Goal: Information Seeking & Learning: Learn about a topic

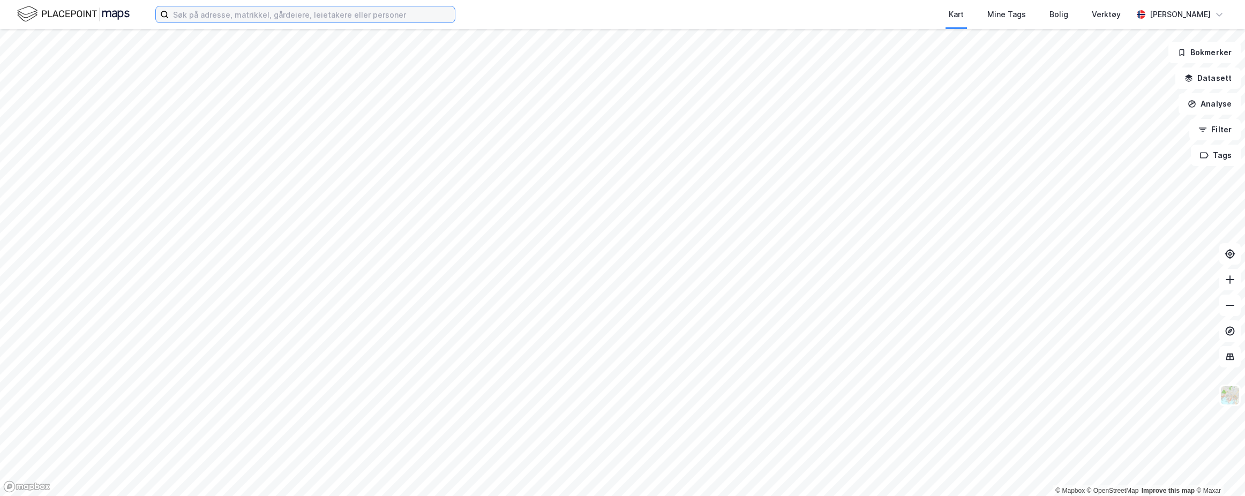
click at [381, 11] on input at bounding box center [312, 14] width 286 height 16
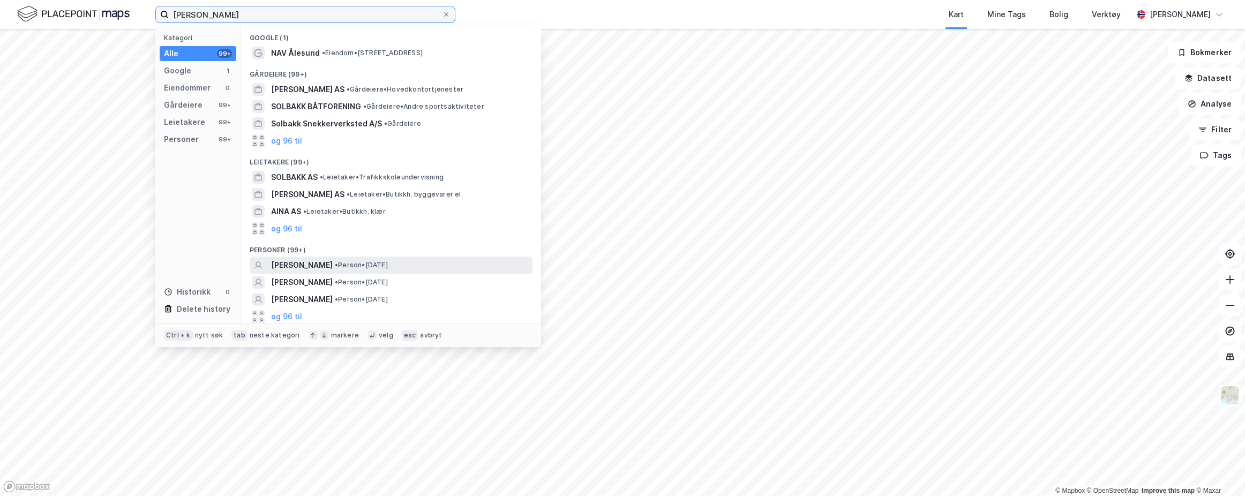
type input "[PERSON_NAME]"
click at [333, 261] on span "[PERSON_NAME]" at bounding box center [302, 265] width 62 height 13
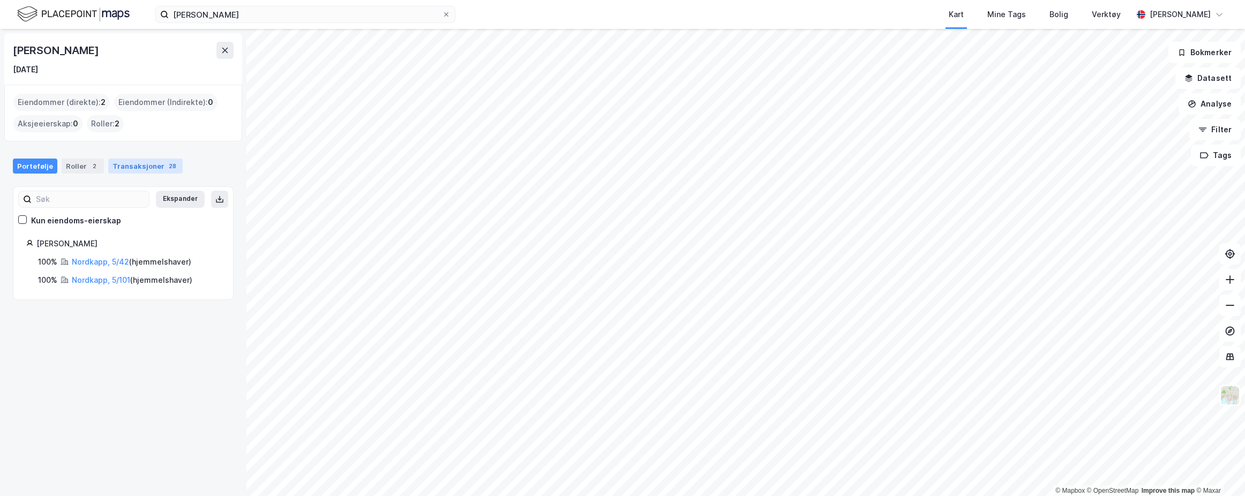
click at [116, 171] on div "Transaksjoner 28" at bounding box center [145, 166] width 74 height 15
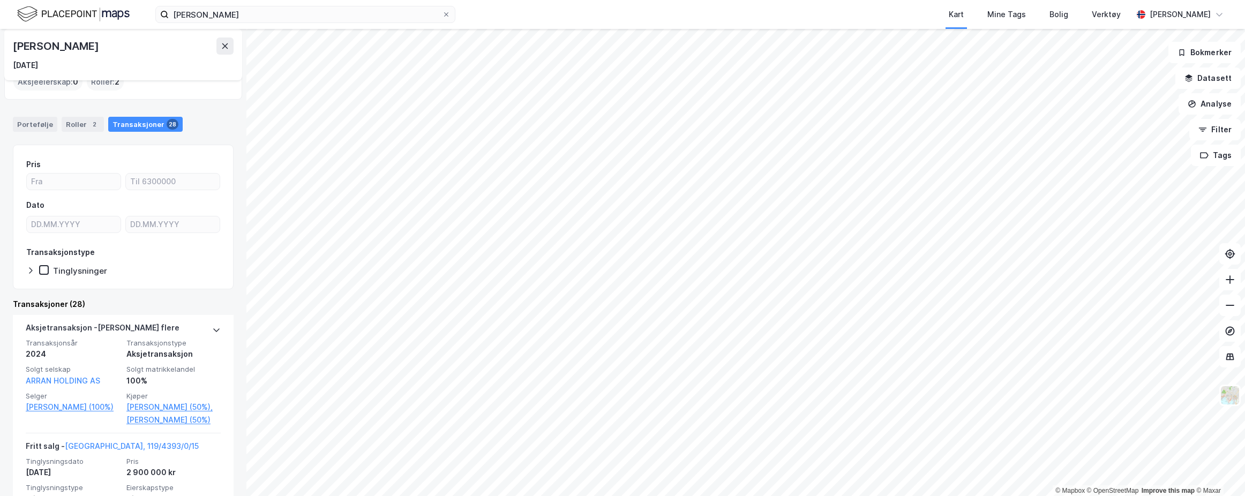
scroll to position [95, 0]
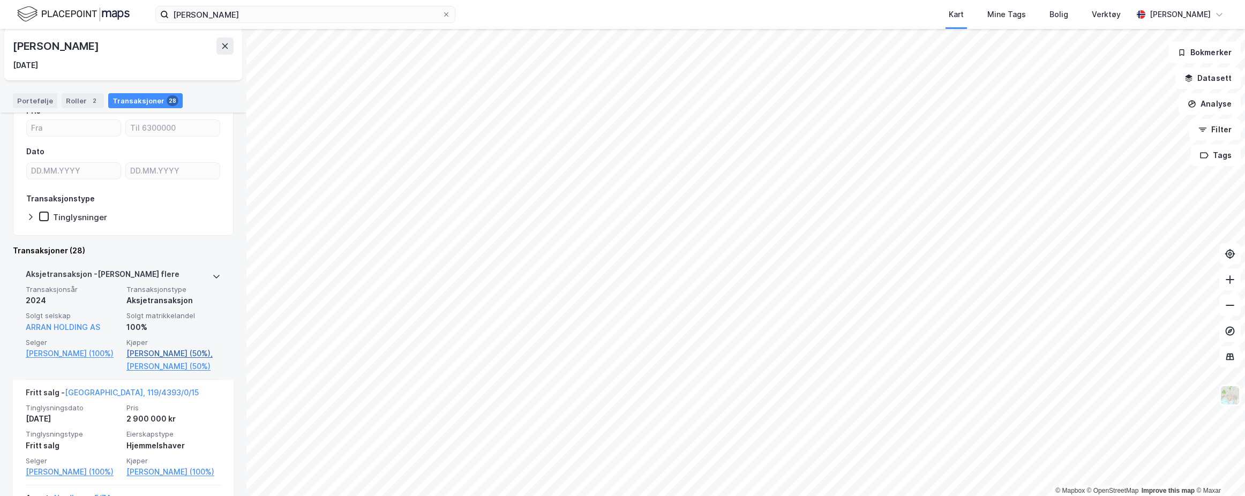
click at [184, 354] on link "[PERSON_NAME] (50%)," at bounding box center [173, 353] width 94 height 13
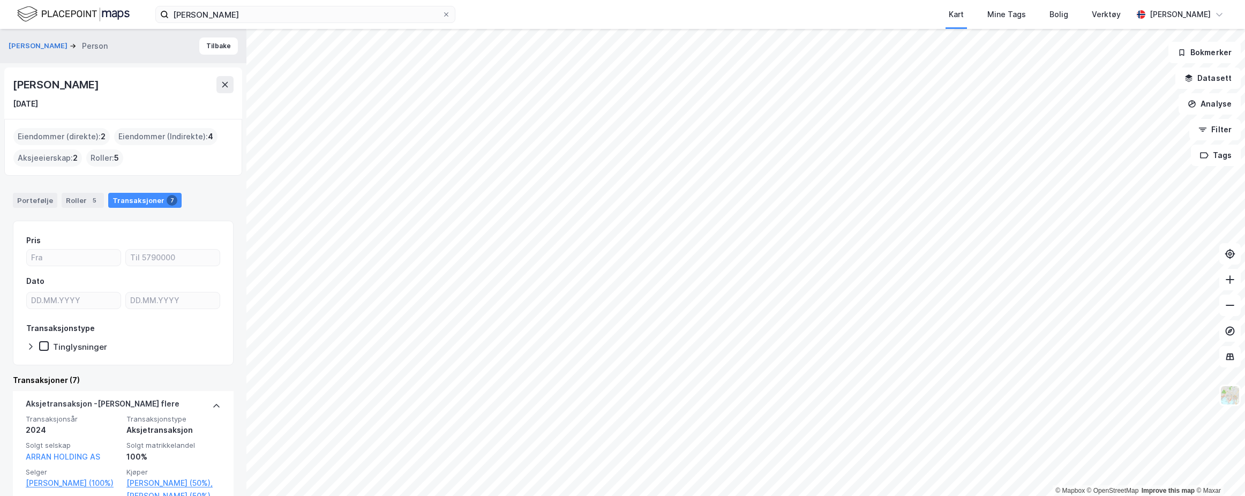
click at [64, 132] on div "Eiendommer (direkte) : 2" at bounding box center [61, 136] width 96 height 17
click at [32, 195] on div "Portefølje" at bounding box center [35, 200] width 44 height 15
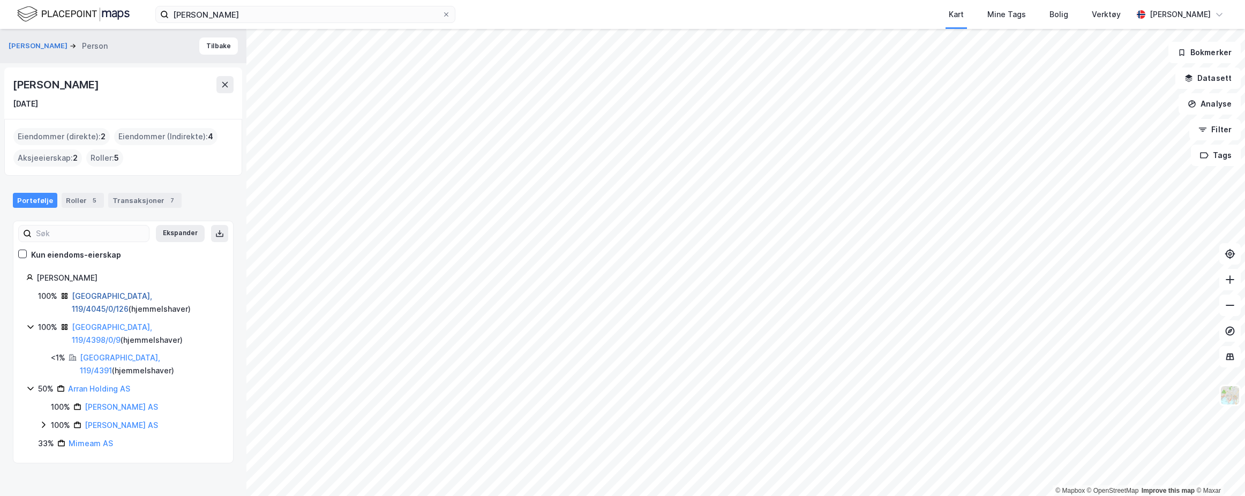
click at [93, 295] on link "[GEOGRAPHIC_DATA], 119/4045/0/126" at bounding box center [112, 302] width 80 height 22
click at [122, 329] on link "[GEOGRAPHIC_DATA], 119/4398/0/9" at bounding box center [112, 334] width 80 height 22
click at [105, 384] on link "Arran Holding AS" at bounding box center [99, 388] width 62 height 9
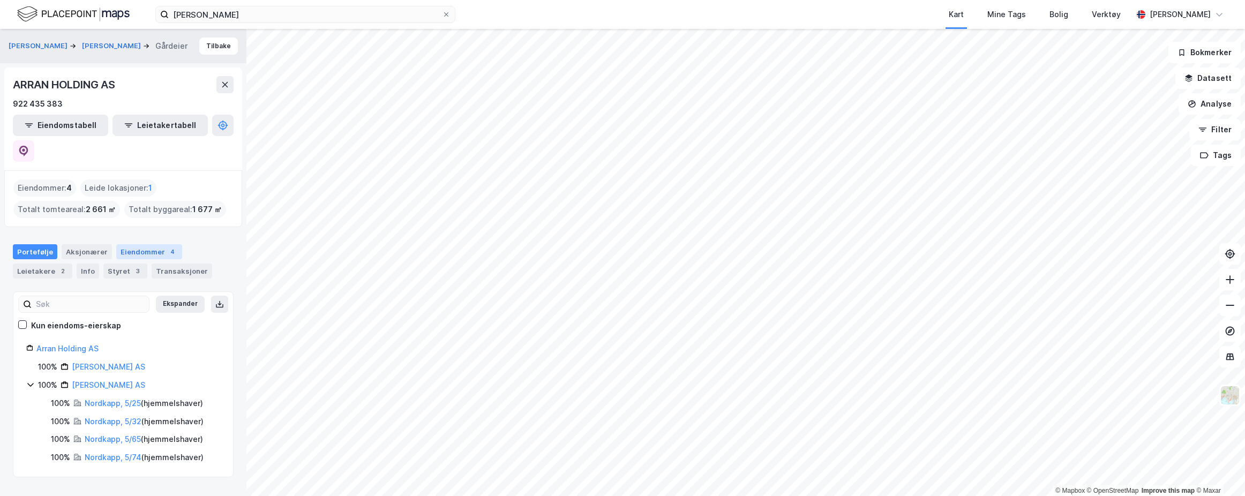
click at [148, 244] on div "Eiendommer 4" at bounding box center [149, 251] width 66 height 15
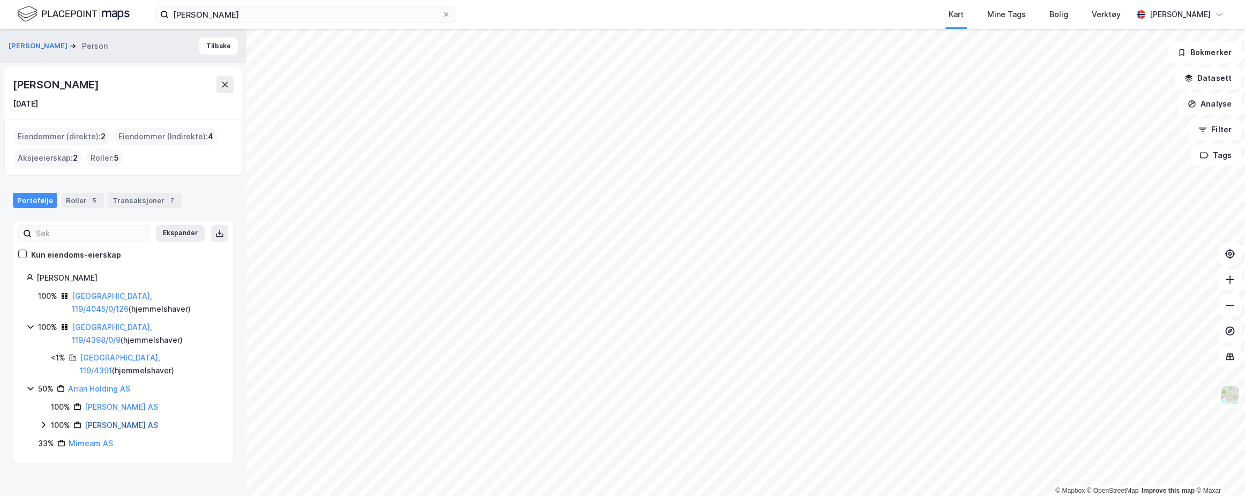
click at [115, 421] on link "[PERSON_NAME] AS" at bounding box center [121, 425] width 73 height 9
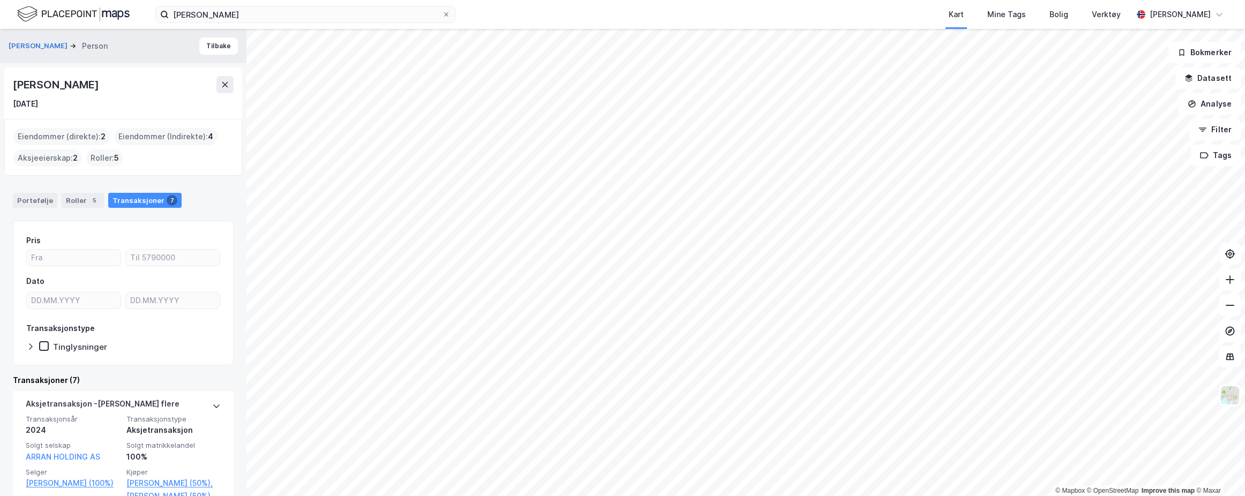
scroll to position [54, 0]
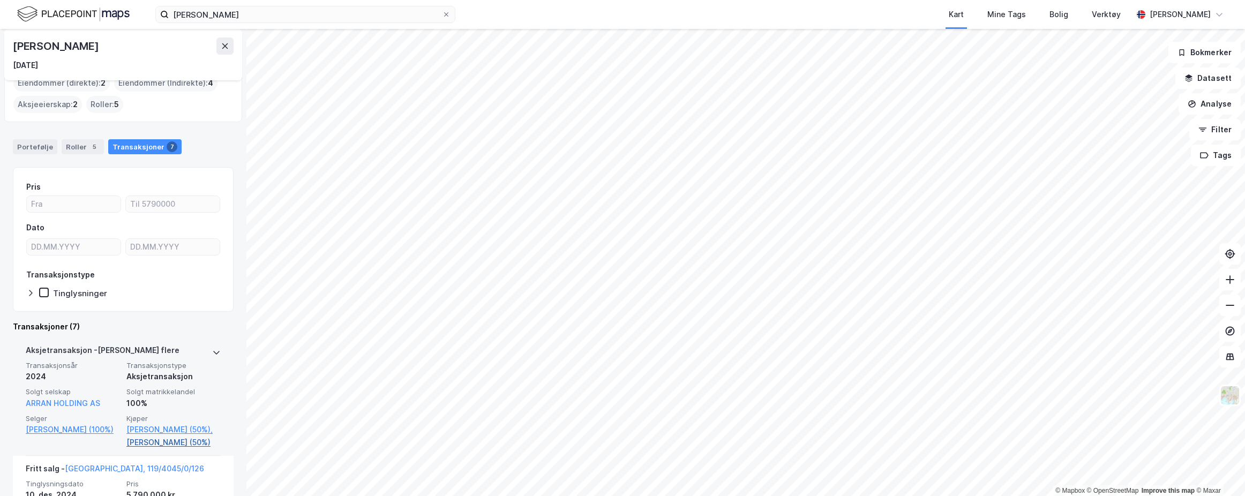
click at [165, 449] on link "[PERSON_NAME] (50%)" at bounding box center [173, 442] width 94 height 13
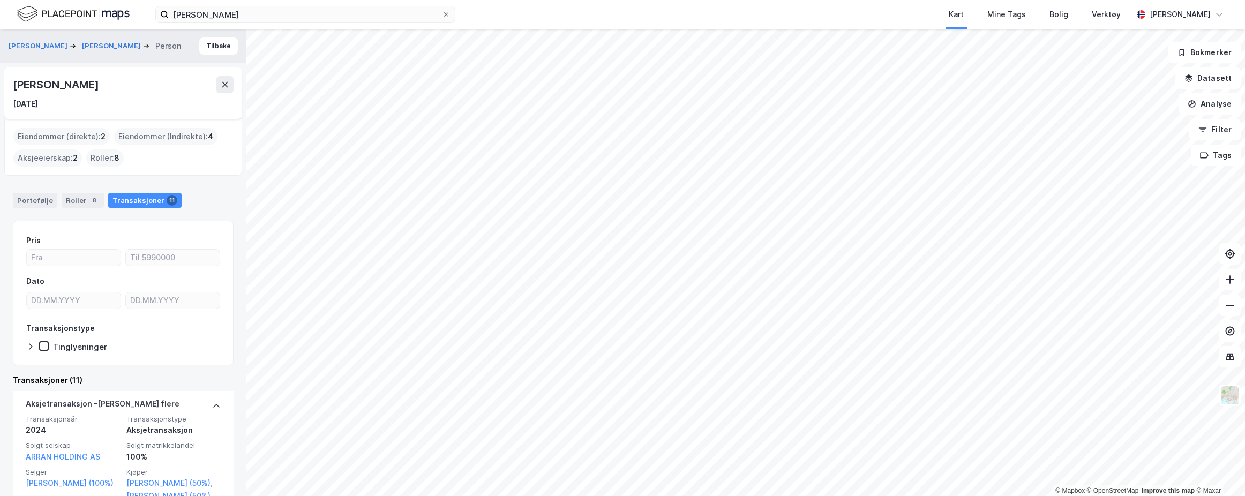
click at [86, 136] on div "Eiendommer (direkte) : 2" at bounding box center [61, 136] width 96 height 17
click at [41, 193] on div "Portefølje" at bounding box center [35, 200] width 44 height 15
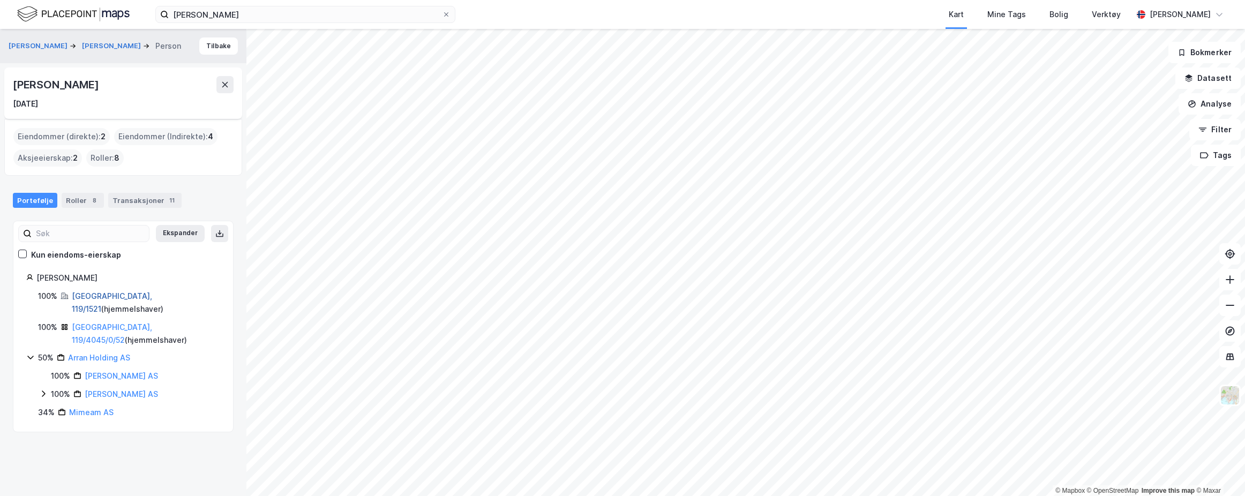
click at [110, 292] on link "[GEOGRAPHIC_DATA], 119/1521" at bounding box center [112, 302] width 80 height 22
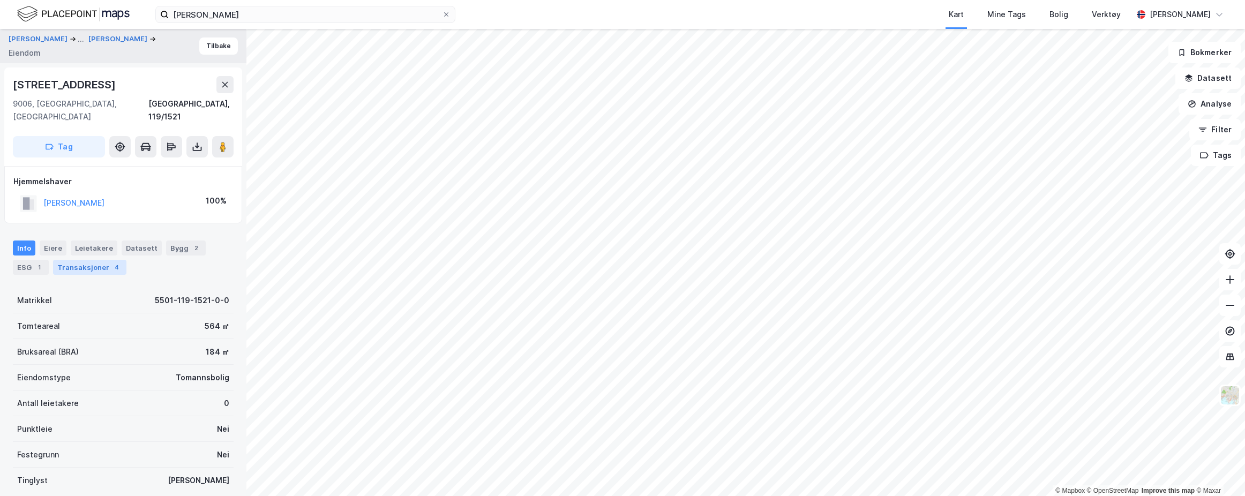
click at [89, 260] on div "Transaksjoner 4" at bounding box center [89, 267] width 73 height 15
